Goal: Navigation & Orientation: Find specific page/section

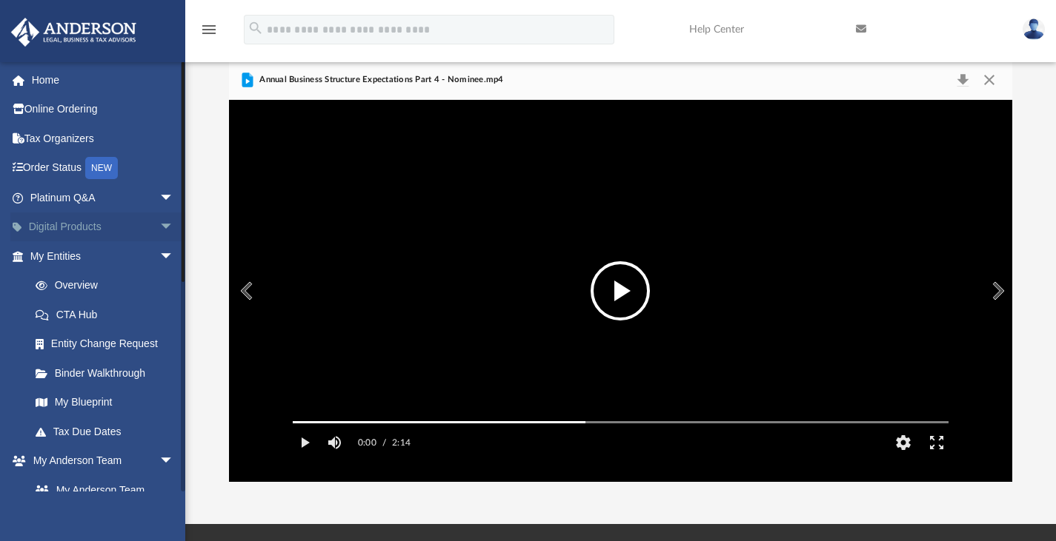
scroll to position [325, 772]
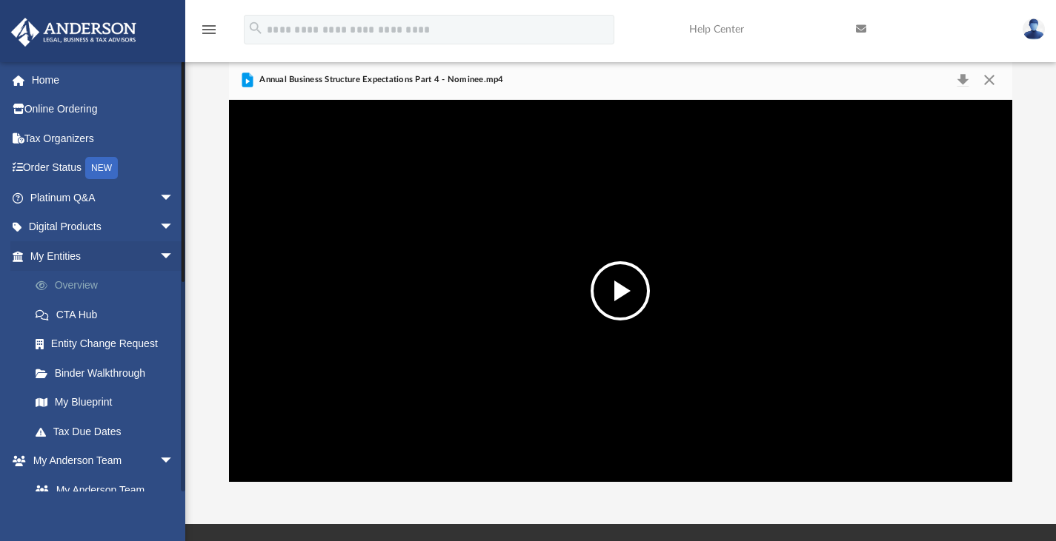
click at [88, 282] on link "Overview" at bounding box center [109, 286] width 176 height 30
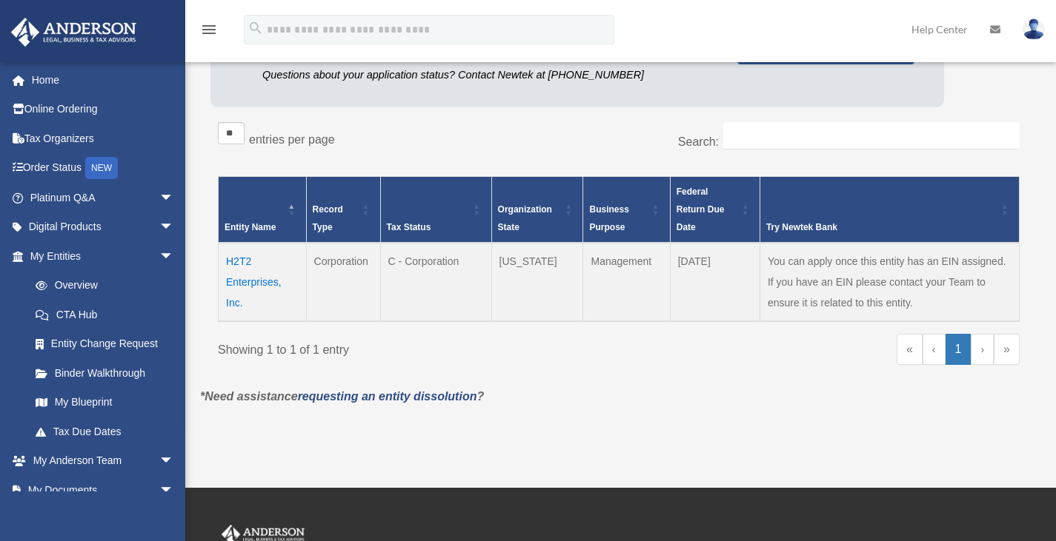
scroll to position [199, 0]
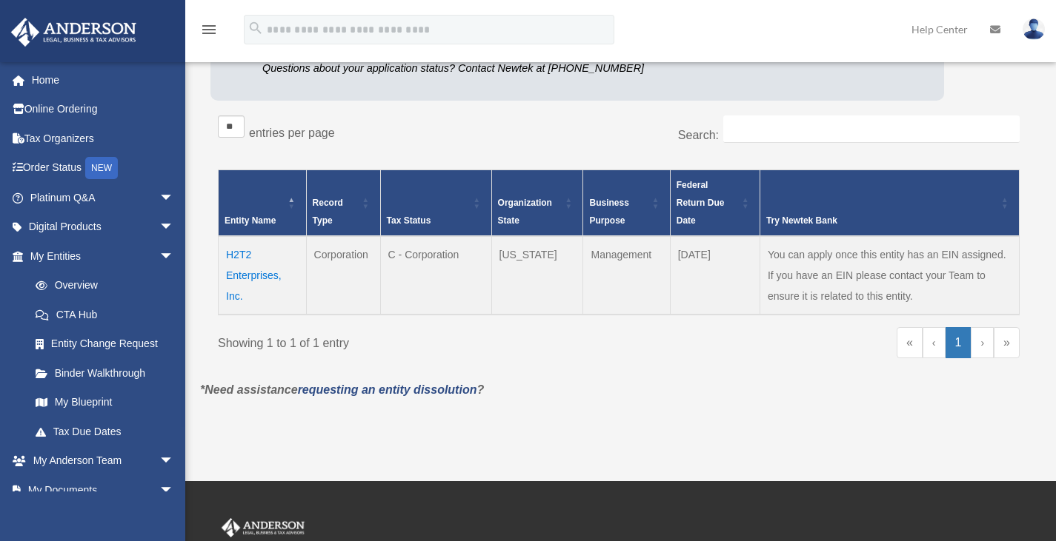
click at [245, 276] on td "H2T2 Enterprises, Inc." at bounding box center [263, 275] width 88 height 79
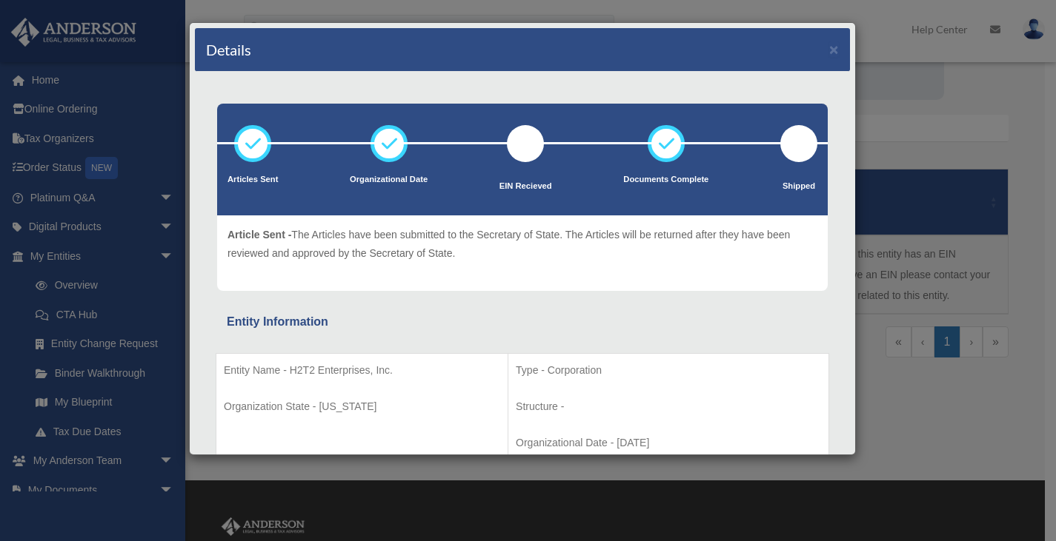
drag, startPoint x: 855, startPoint y: 80, endPoint x: 867, endPoint y: 139, distance: 60.4
click at [867, 139] on div "Details × Articles Sent Organizational Date" at bounding box center [528, 270] width 1056 height 541
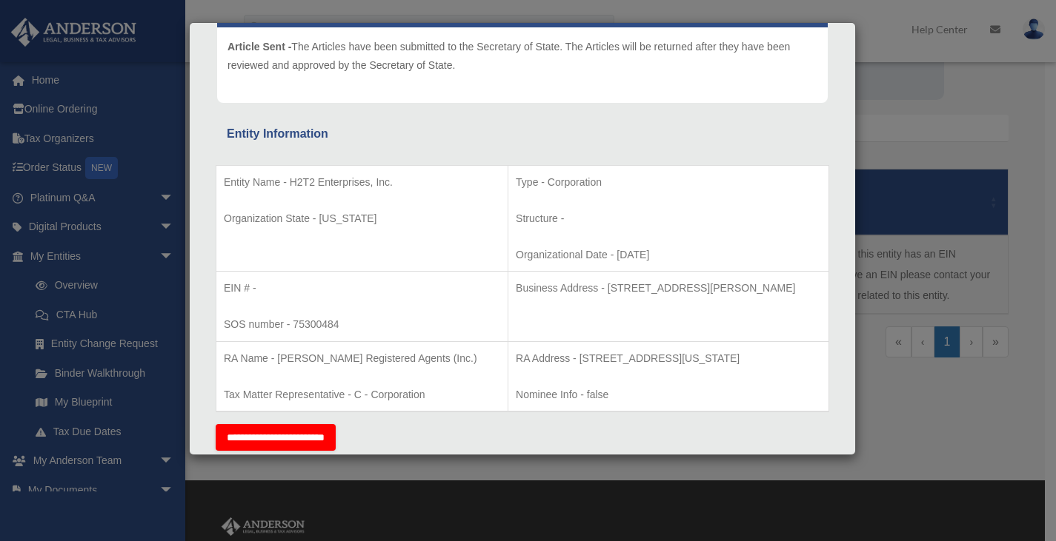
scroll to position [193, 0]
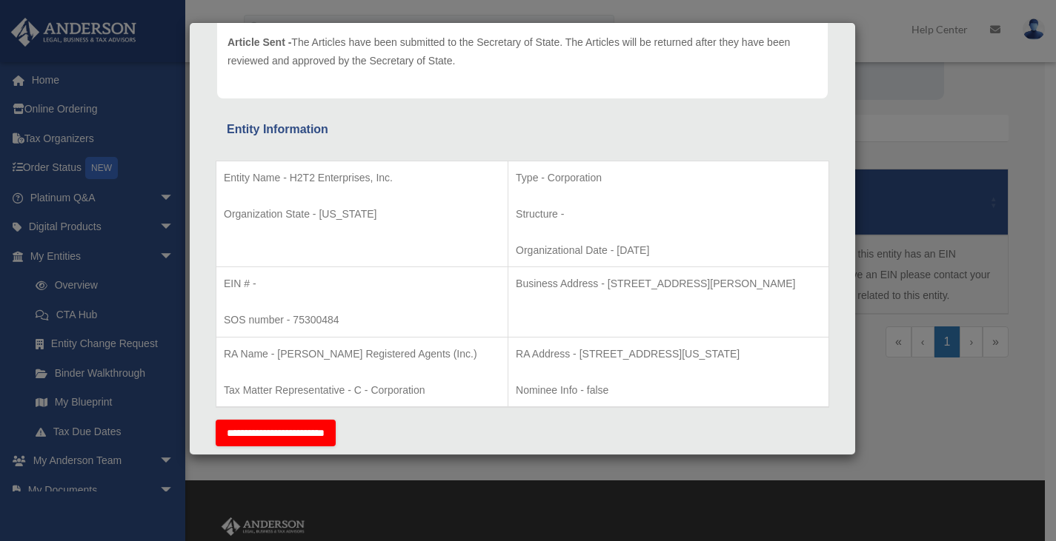
click at [739, 179] on p "Type - Corporation" at bounding box center [668, 178] width 305 height 19
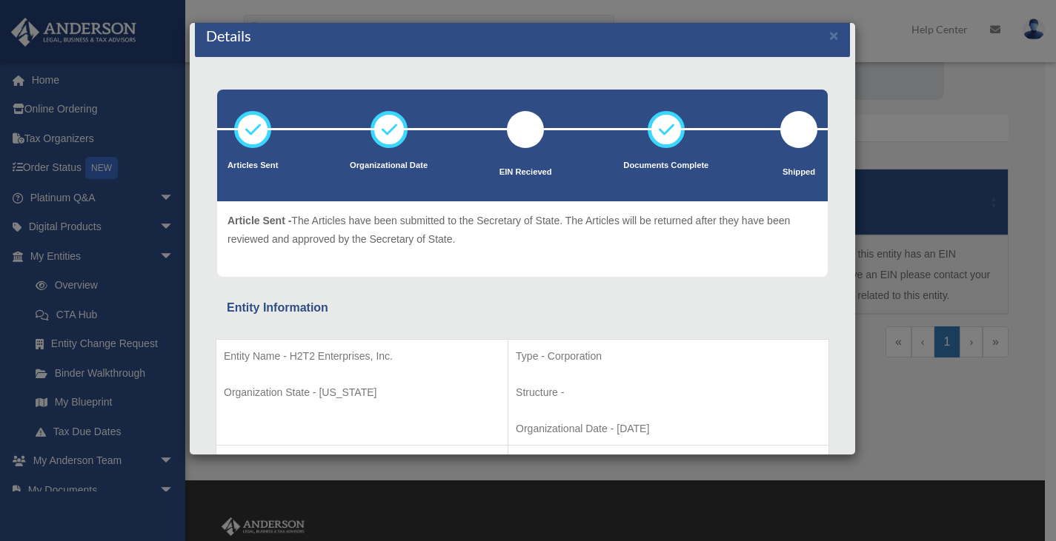
scroll to position [0, 0]
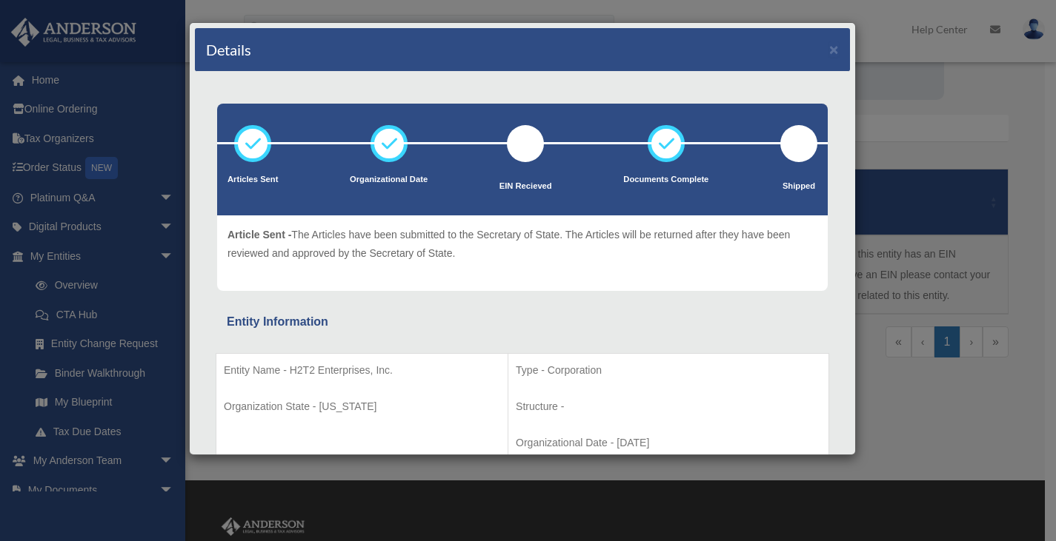
click at [42, 79] on div "Details × Articles Sent Organizational Date" at bounding box center [528, 270] width 1056 height 541
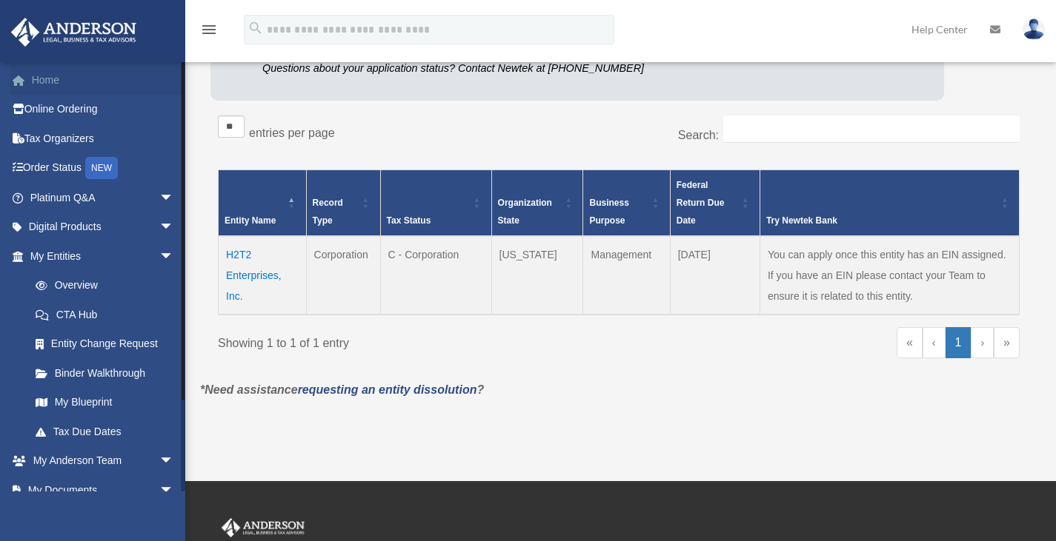
click at [42, 79] on link "Home" at bounding box center [103, 80] width 186 height 30
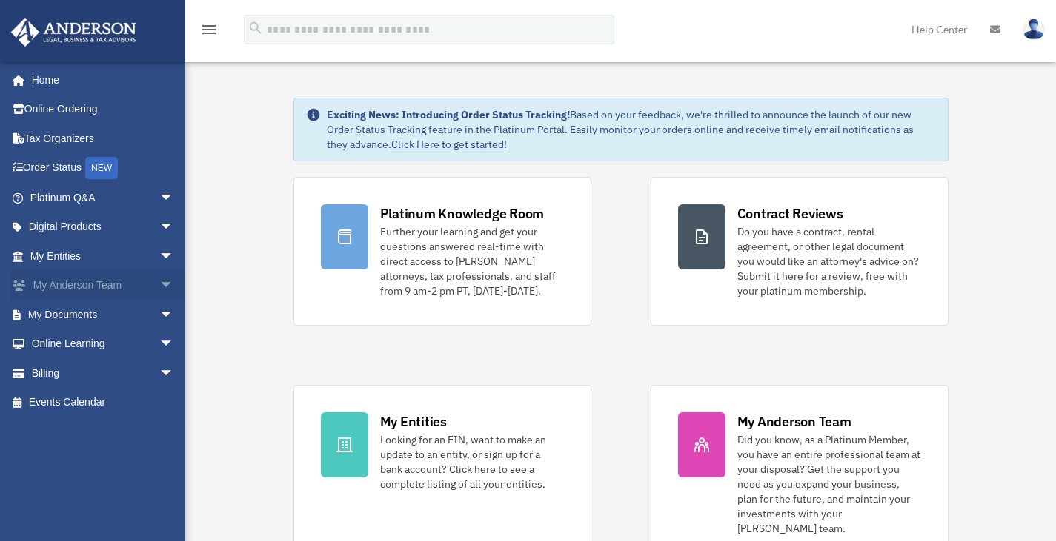
click at [86, 278] on link "My Anderson Team arrow_drop_down" at bounding box center [103, 286] width 186 height 30
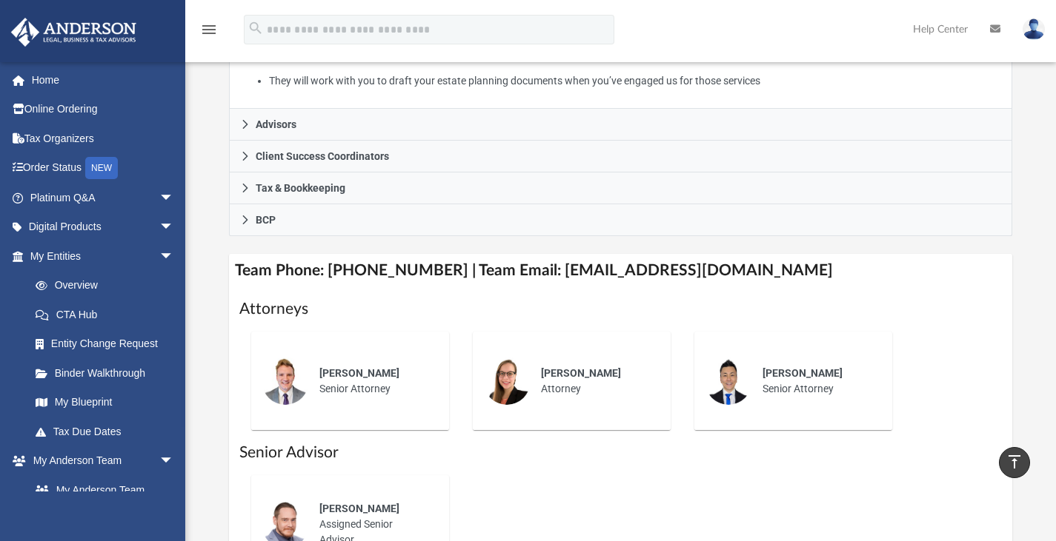
scroll to position [379, 0]
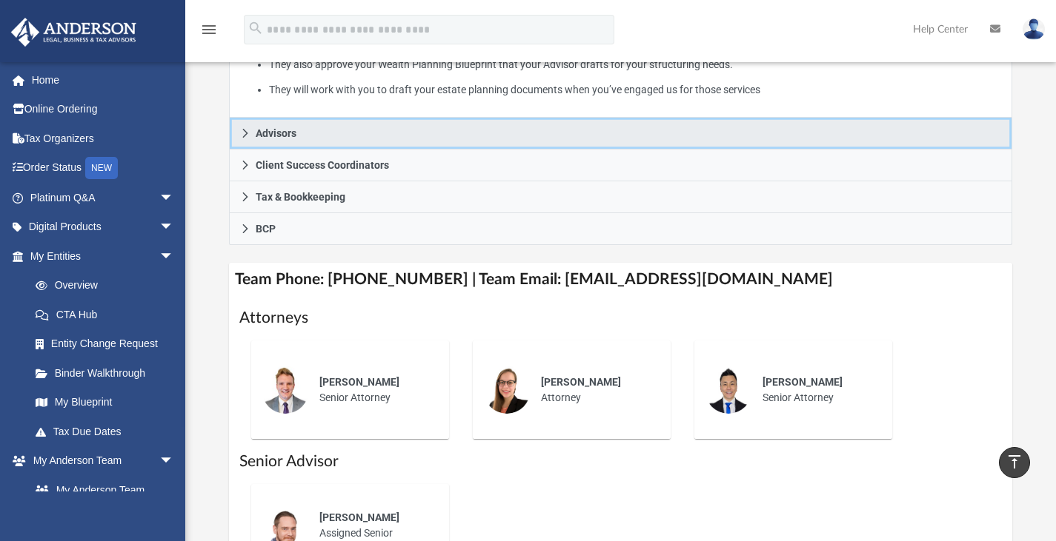
click at [249, 139] on icon at bounding box center [245, 133] width 10 height 10
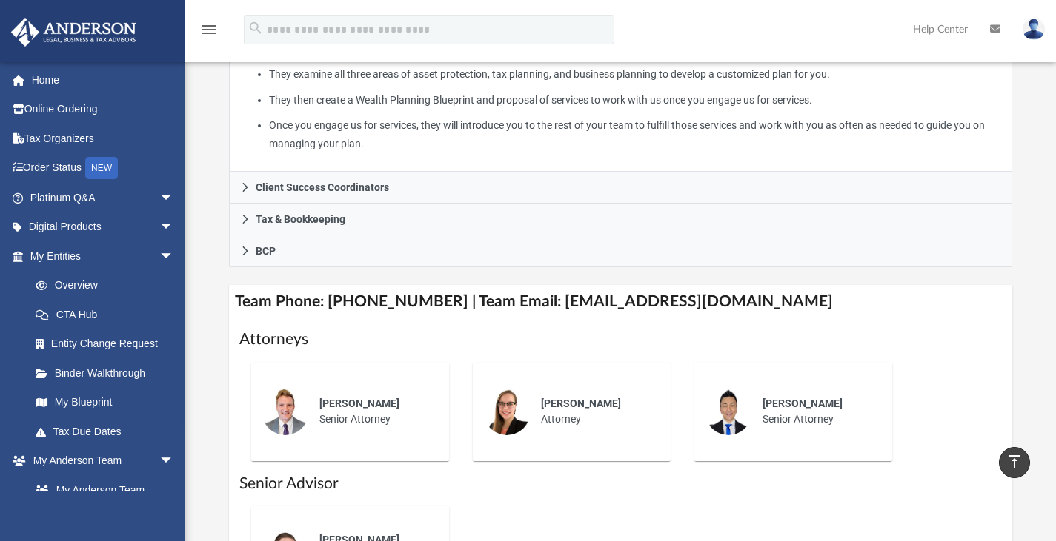
scroll to position [374, 0]
click at [159, 463] on span "arrow_drop_down" at bounding box center [174, 462] width 30 height 30
click at [159, 454] on span "arrow_drop_up" at bounding box center [174, 462] width 30 height 30
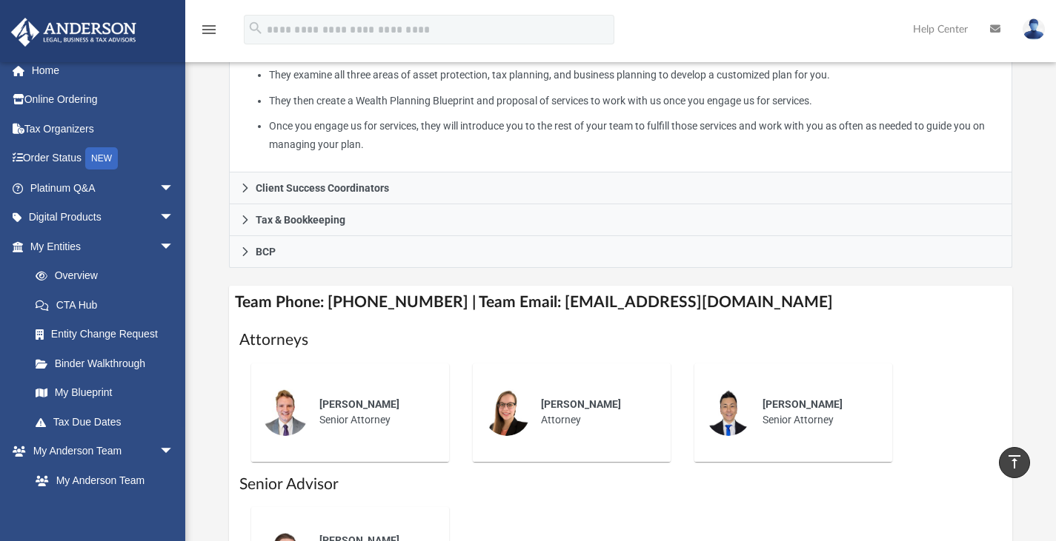
scroll to position [0, 0]
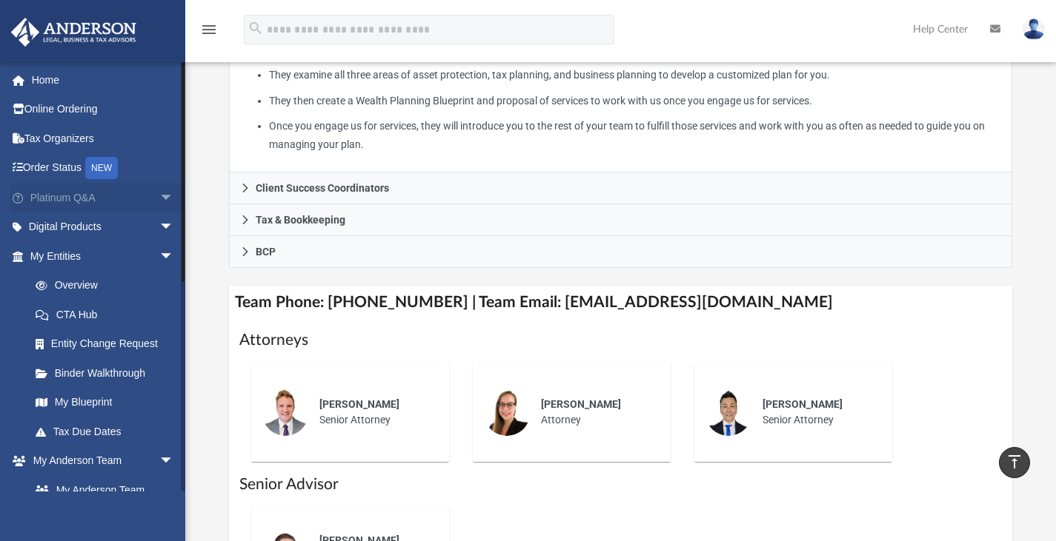
click at [159, 195] on span "arrow_drop_down" at bounding box center [174, 198] width 30 height 30
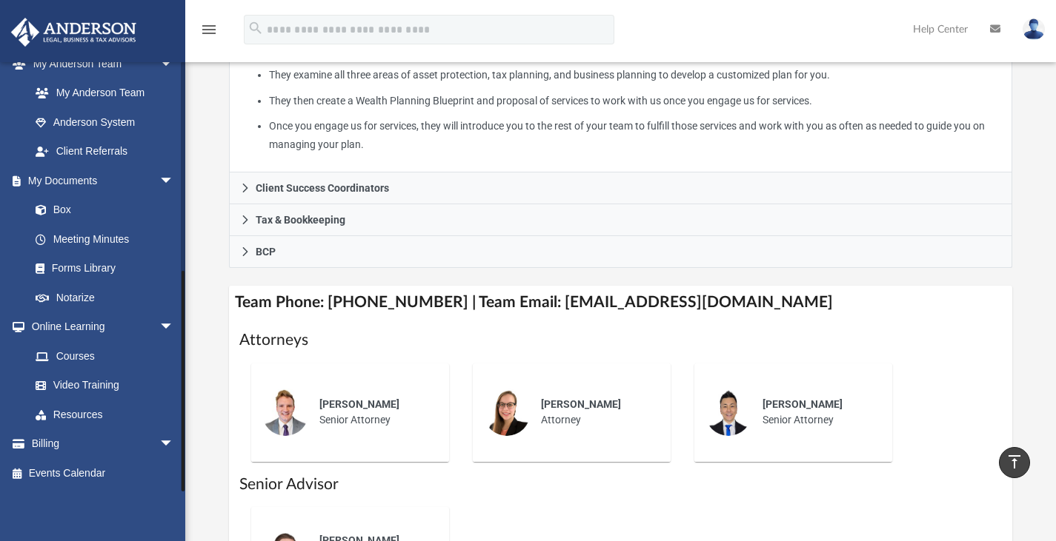
scroll to position [714, 0]
click at [60, 357] on link "Courses" at bounding box center [109, 356] width 176 height 30
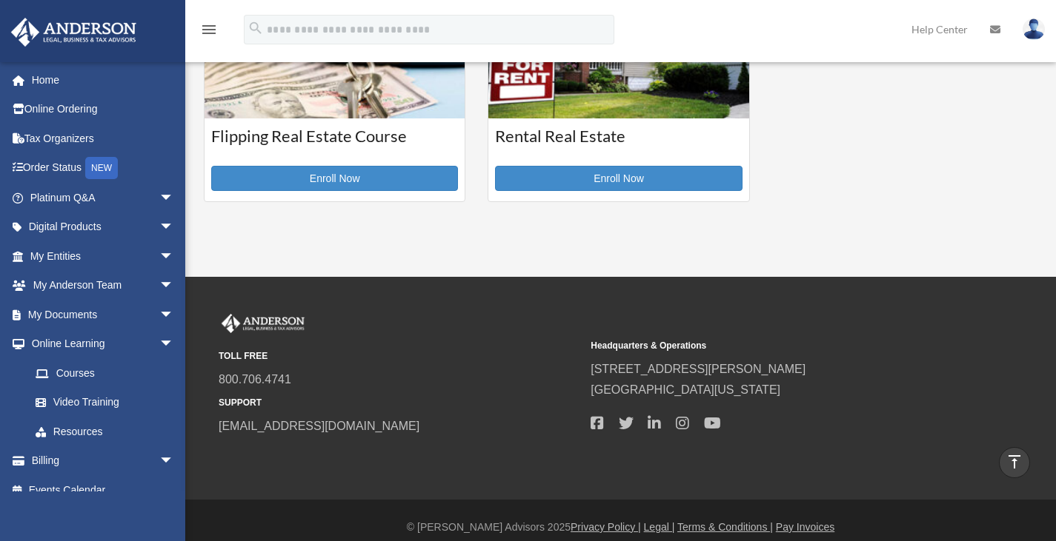
scroll to position [609, 0]
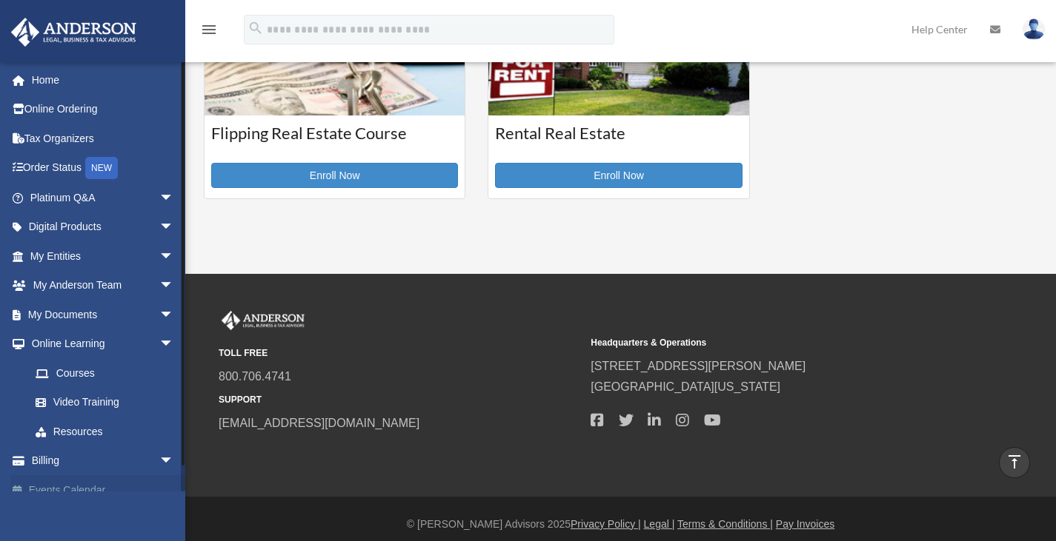
click at [76, 483] on link "Events Calendar" at bounding box center [103, 491] width 186 height 30
